Goal: Navigation & Orientation: Understand site structure

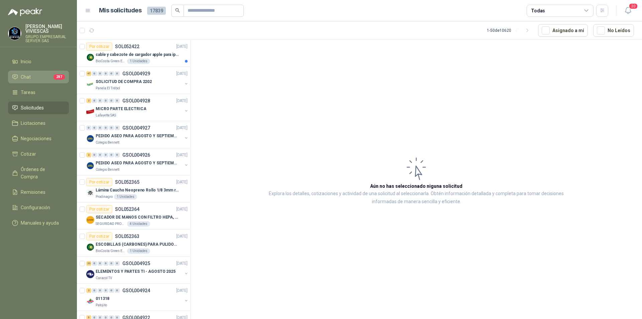
click at [33, 79] on li "Chat 287" at bounding box center [38, 76] width 53 height 7
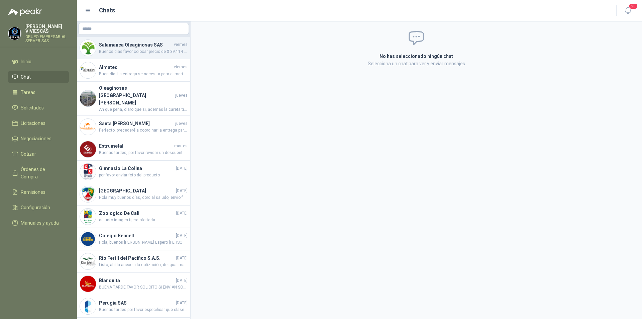
click at [130, 49] on span "Buenos dias favor colocar precio de $ 39.114 para pasr la orden de compra" at bounding box center [143, 51] width 89 height 6
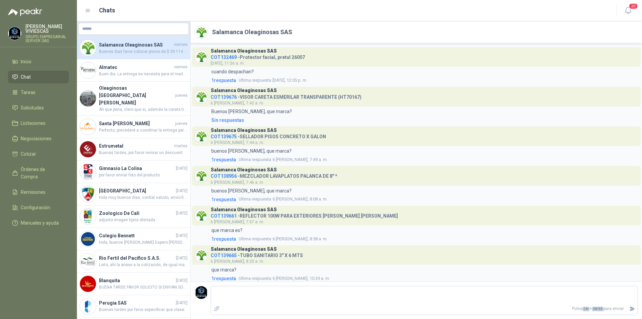
scroll to position [297, 0]
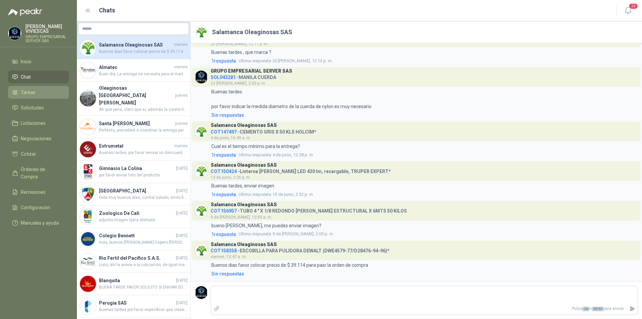
click at [34, 97] on link "Tareas" at bounding box center [38, 92] width 61 height 13
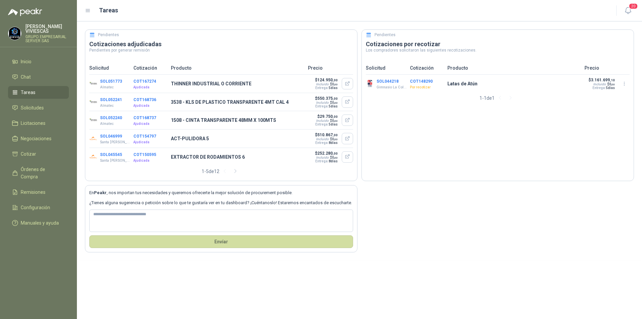
click at [416, 83] on button "COT148290" at bounding box center [421, 81] width 23 height 5
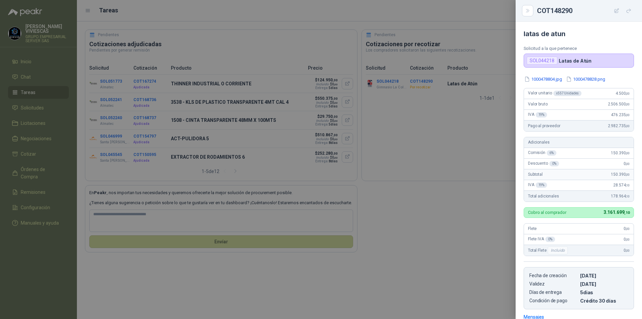
click at [448, 247] on div at bounding box center [321, 159] width 642 height 319
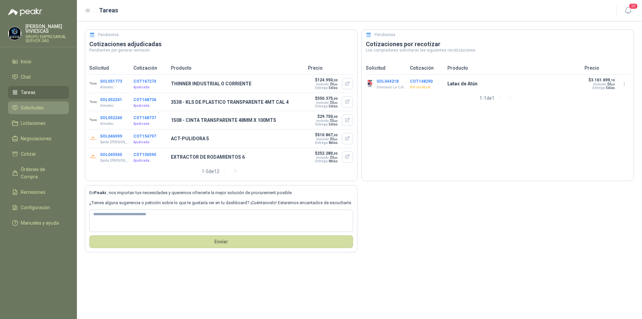
click at [26, 107] on span "Solicitudes" at bounding box center [32, 107] width 23 height 7
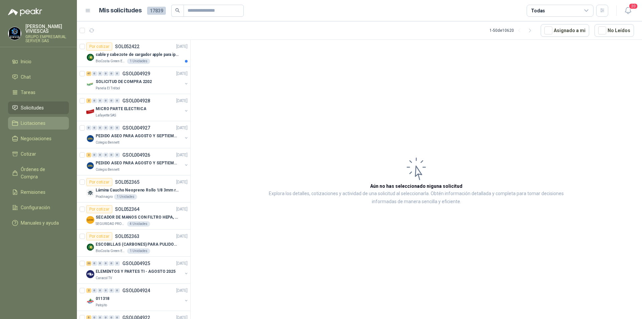
click at [28, 122] on span "Licitaciones" at bounding box center [33, 122] width 25 height 7
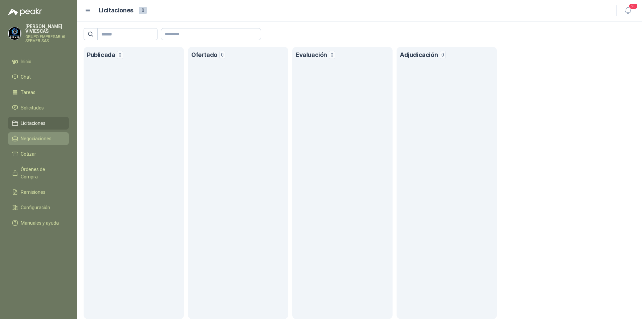
click at [26, 136] on span "Negociaciones" at bounding box center [36, 138] width 31 height 7
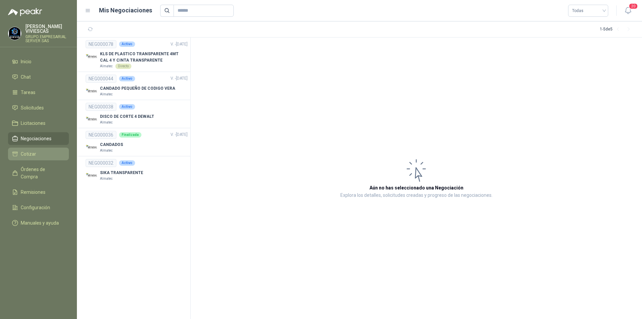
click at [22, 152] on span "Cotizar" at bounding box center [28, 153] width 15 height 7
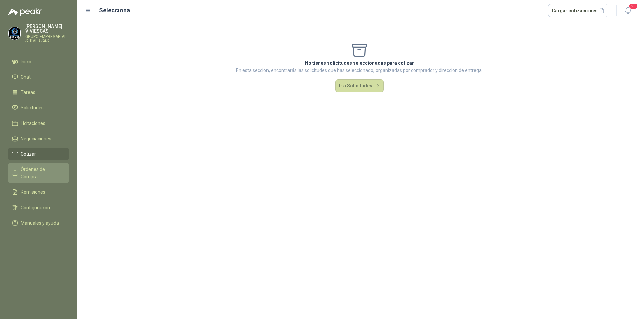
click at [29, 172] on span "Órdenes de Compra" at bounding box center [42, 173] width 42 height 15
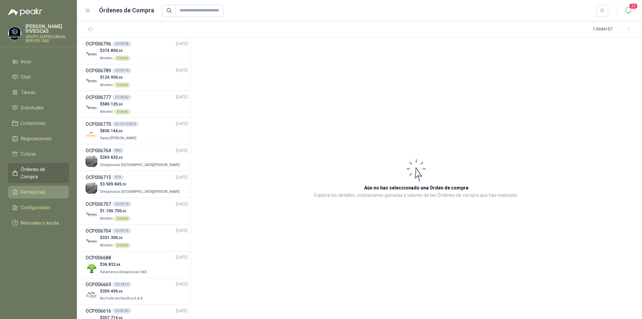
click at [31, 188] on span "Remisiones" at bounding box center [33, 191] width 25 height 7
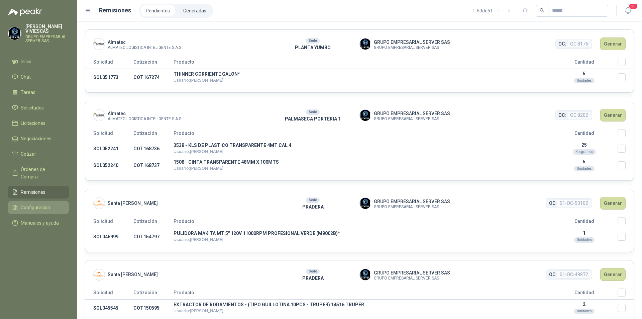
click at [30, 204] on span "Configuración" at bounding box center [35, 207] width 29 height 7
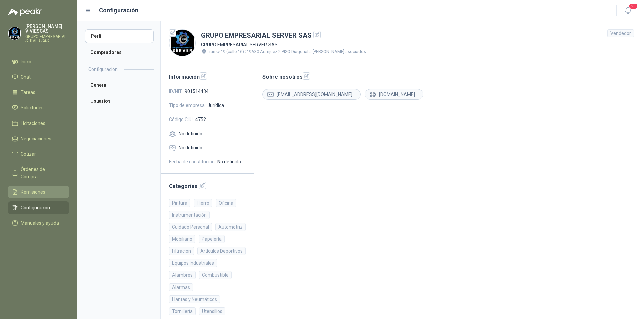
click at [41, 188] on span "Remisiones" at bounding box center [33, 191] width 25 height 7
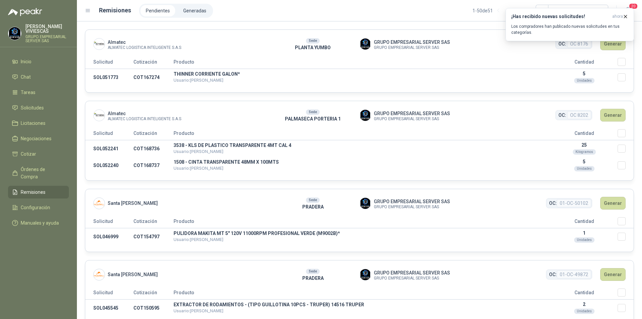
click at [29, 99] on ul "Inicio Chat Tareas Solicitudes Licitaciones Negociaciones Cotizar Órdenes de Co…" at bounding box center [38, 143] width 77 height 177
click at [28, 104] on link "Solicitudes" at bounding box center [38, 107] width 61 height 13
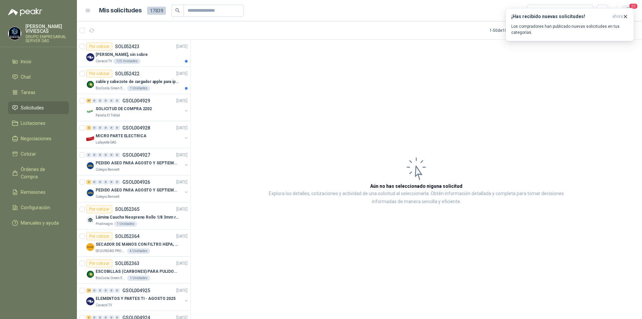
click at [633, 5] on span "20" at bounding box center [633, 6] width 9 height 6
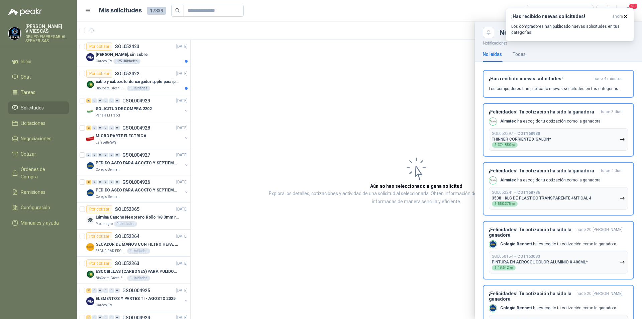
click at [368, 106] on div at bounding box center [359, 169] width 565 height 297
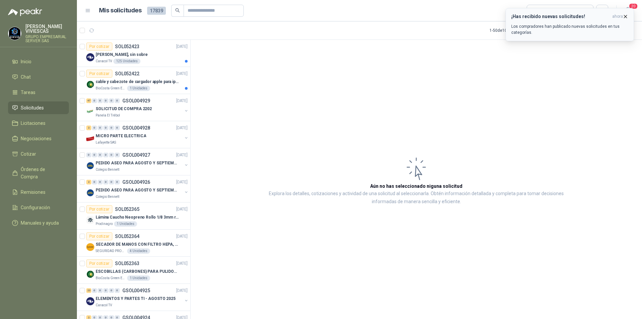
click at [626, 17] on icon "button" at bounding box center [626, 17] width 6 height 6
click at [29, 107] on span "Solicitudes" at bounding box center [32, 107] width 23 height 7
